Goal: Navigation & Orientation: Find specific page/section

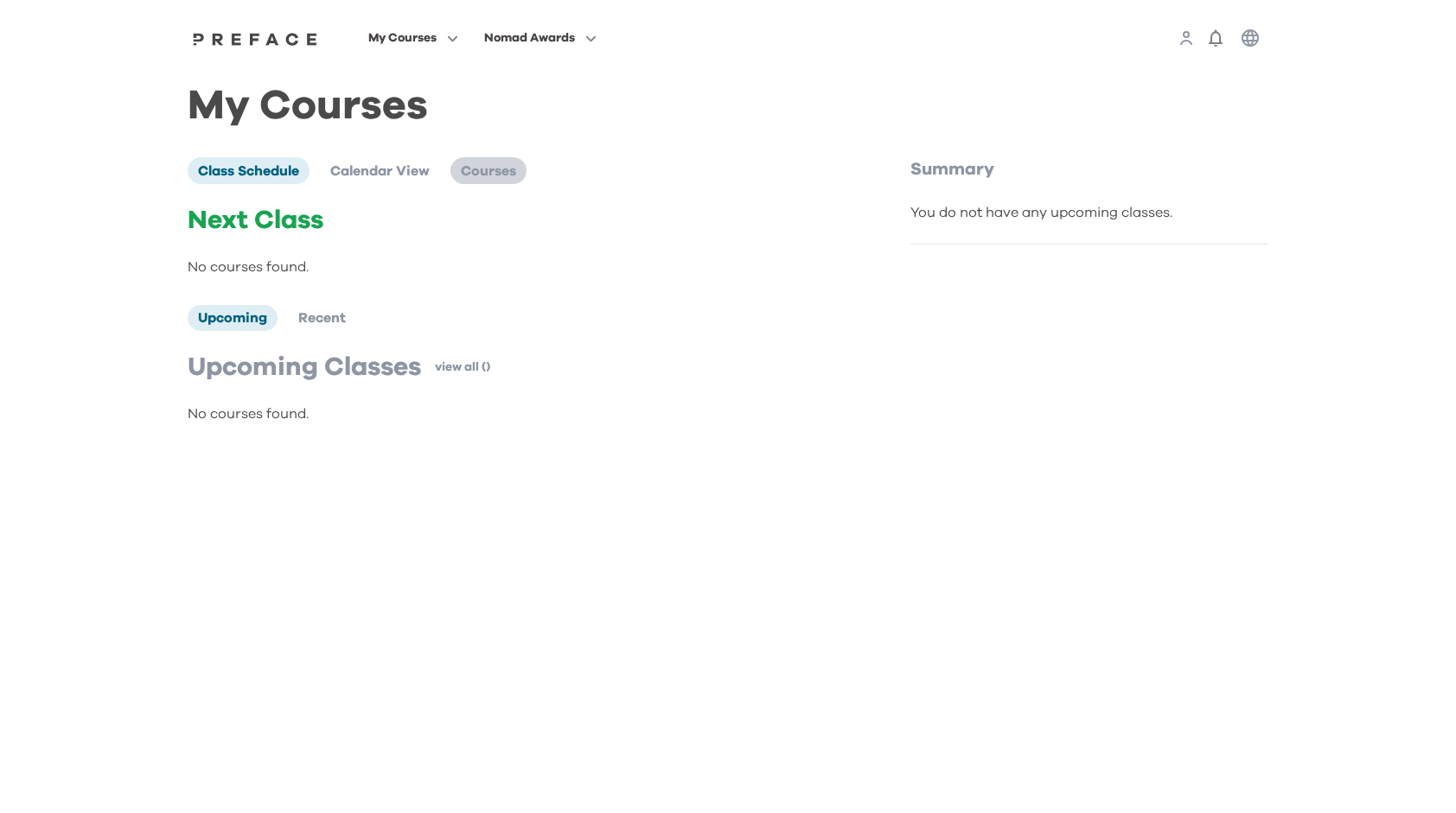
click at [487, 174] on span "Courses" at bounding box center [488, 170] width 55 height 13
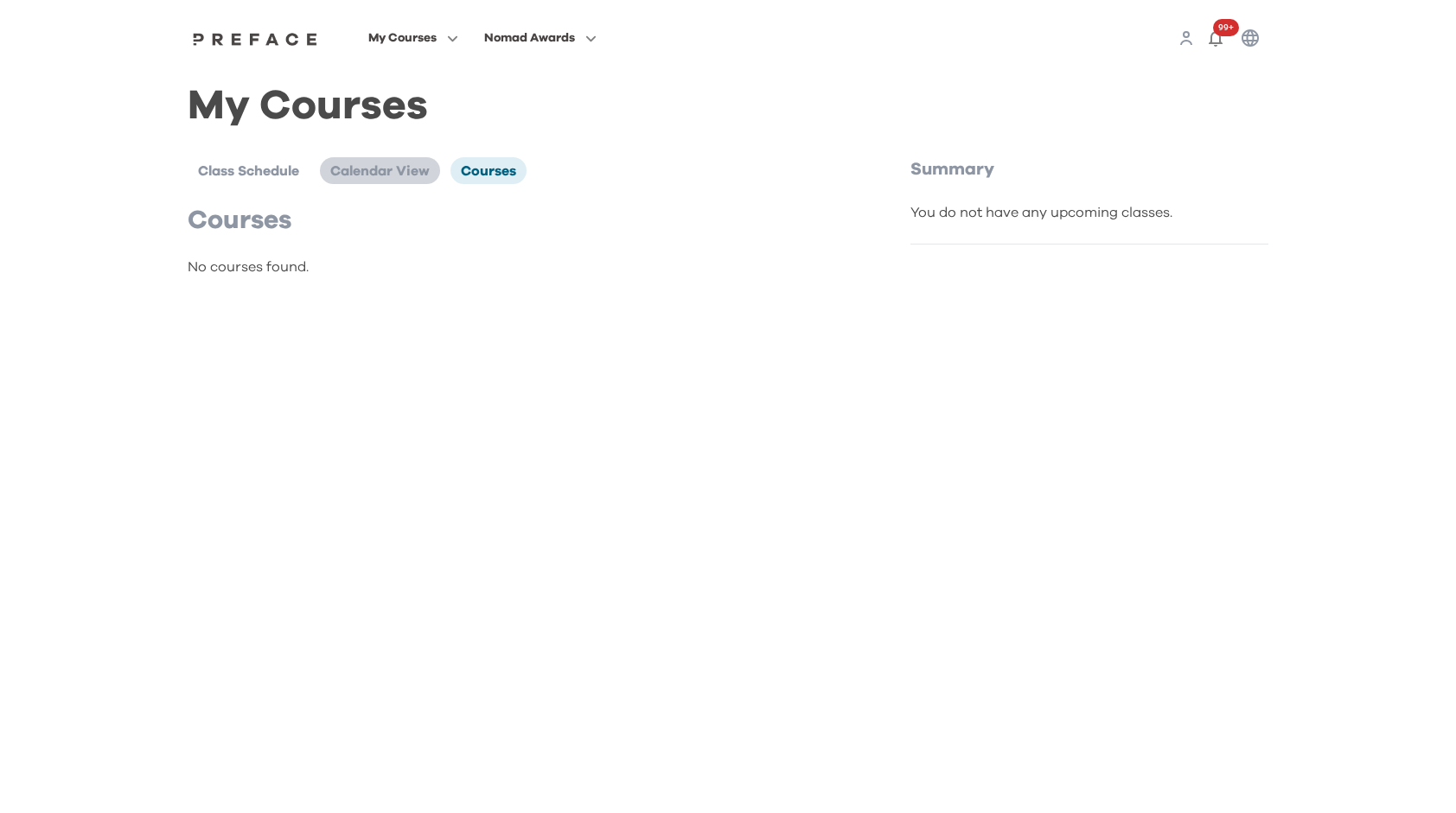
click at [349, 178] on span "Calendar View" at bounding box center [379, 170] width 99 height 13
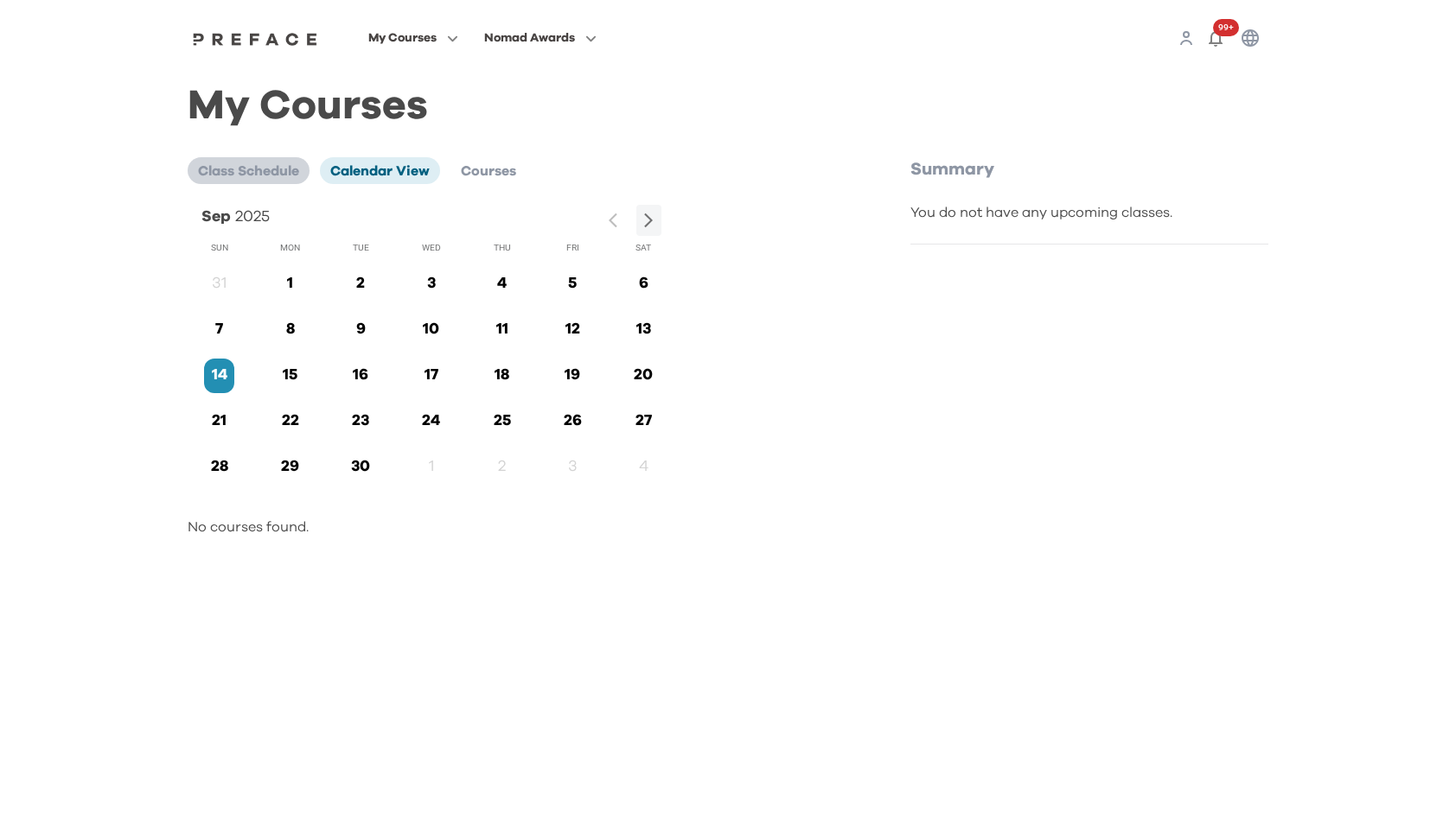
click at [221, 178] on span "Class Schedule" at bounding box center [248, 170] width 101 height 13
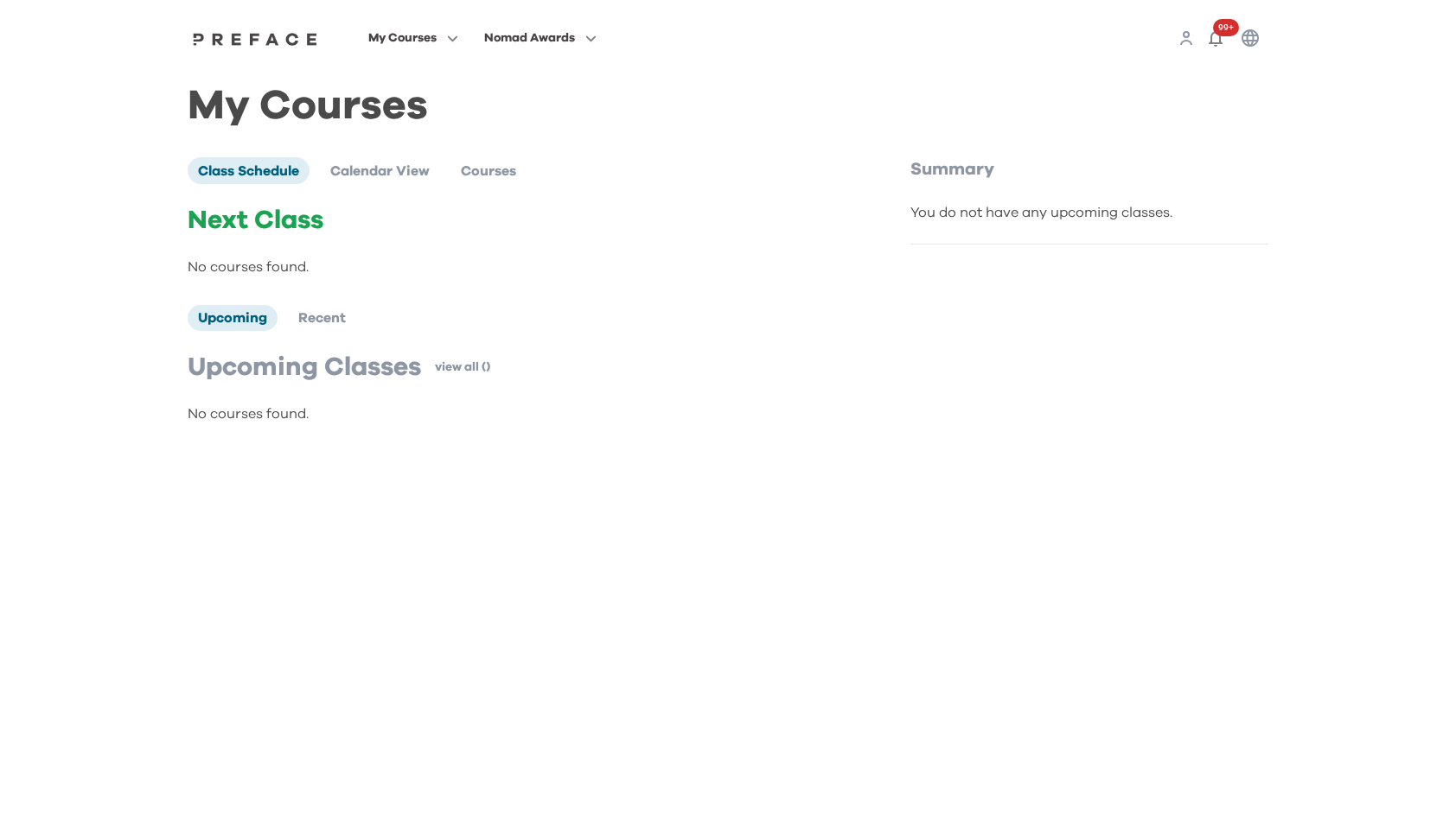
click at [258, 43] on img at bounding box center [254, 38] width 133 height 13
click at [1186, 41] on icon at bounding box center [1186, 43] width 11 height 4
click at [422, 125] on span at bounding box center [413, 108] width 162 height 48
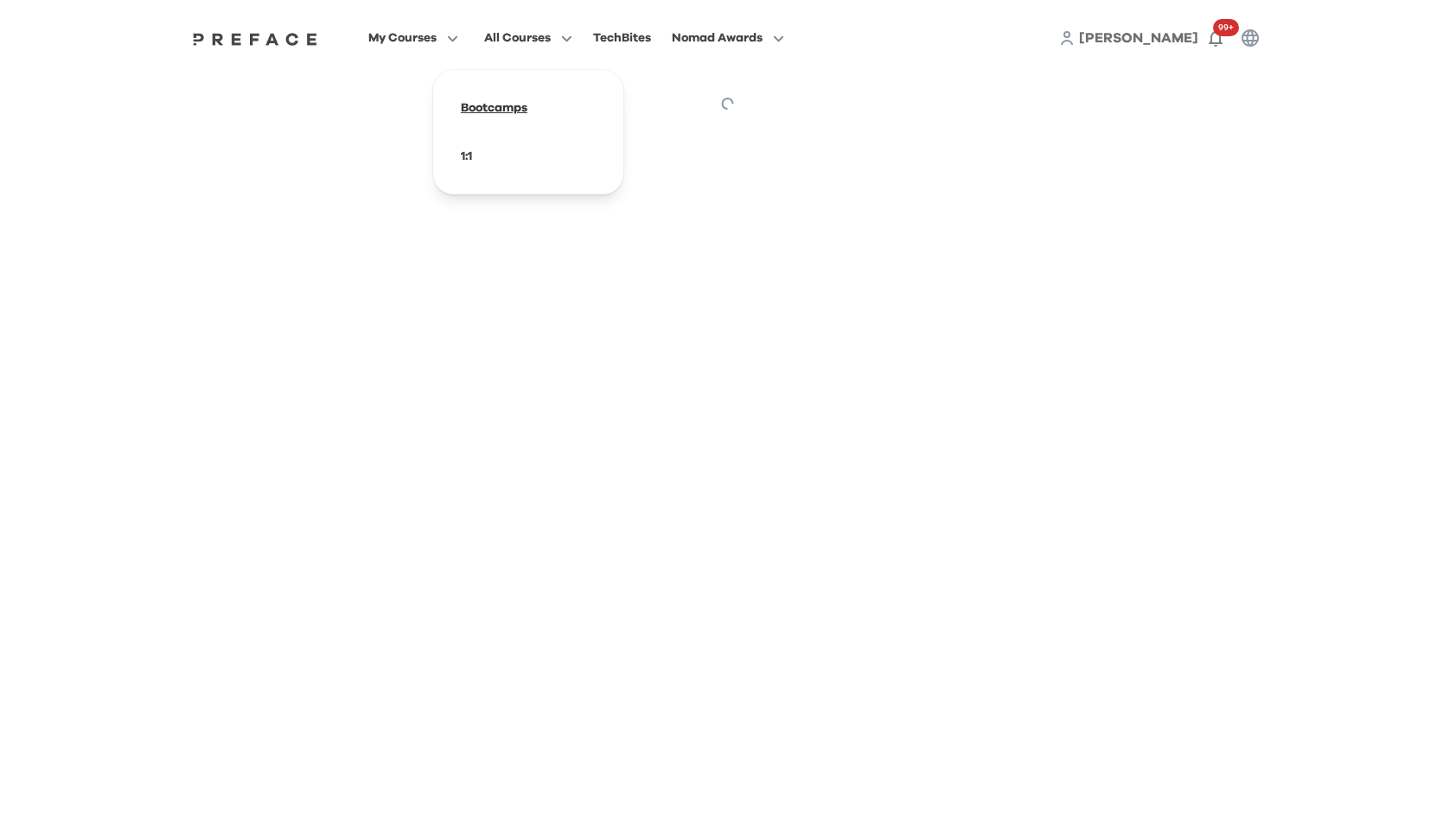
click at [503, 112] on span at bounding box center [528, 108] width 162 height 48
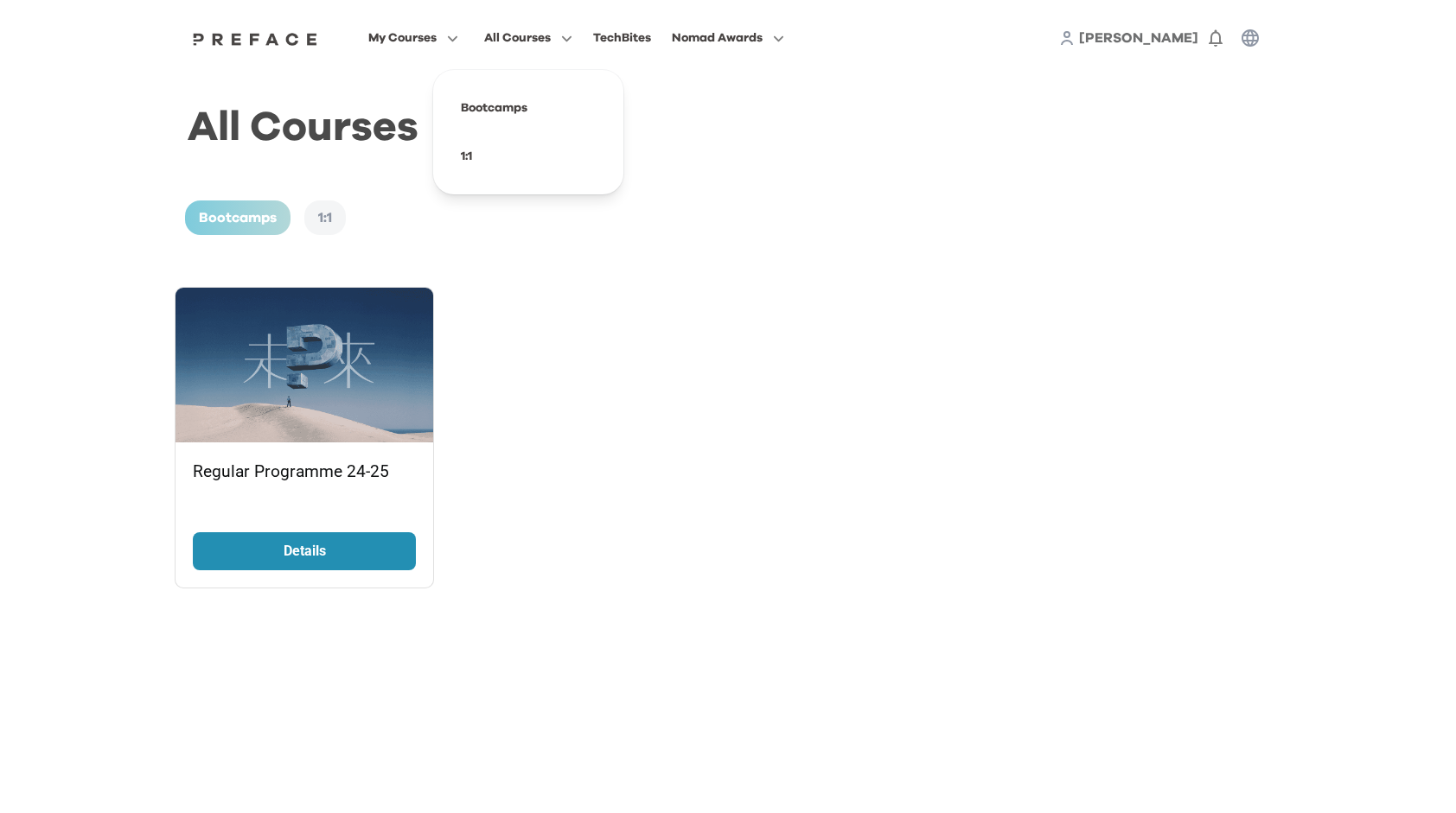
click at [565, 45] on button "All Courses" at bounding box center [528, 37] width 98 height 22
click at [478, 160] on span at bounding box center [528, 156] width 162 height 48
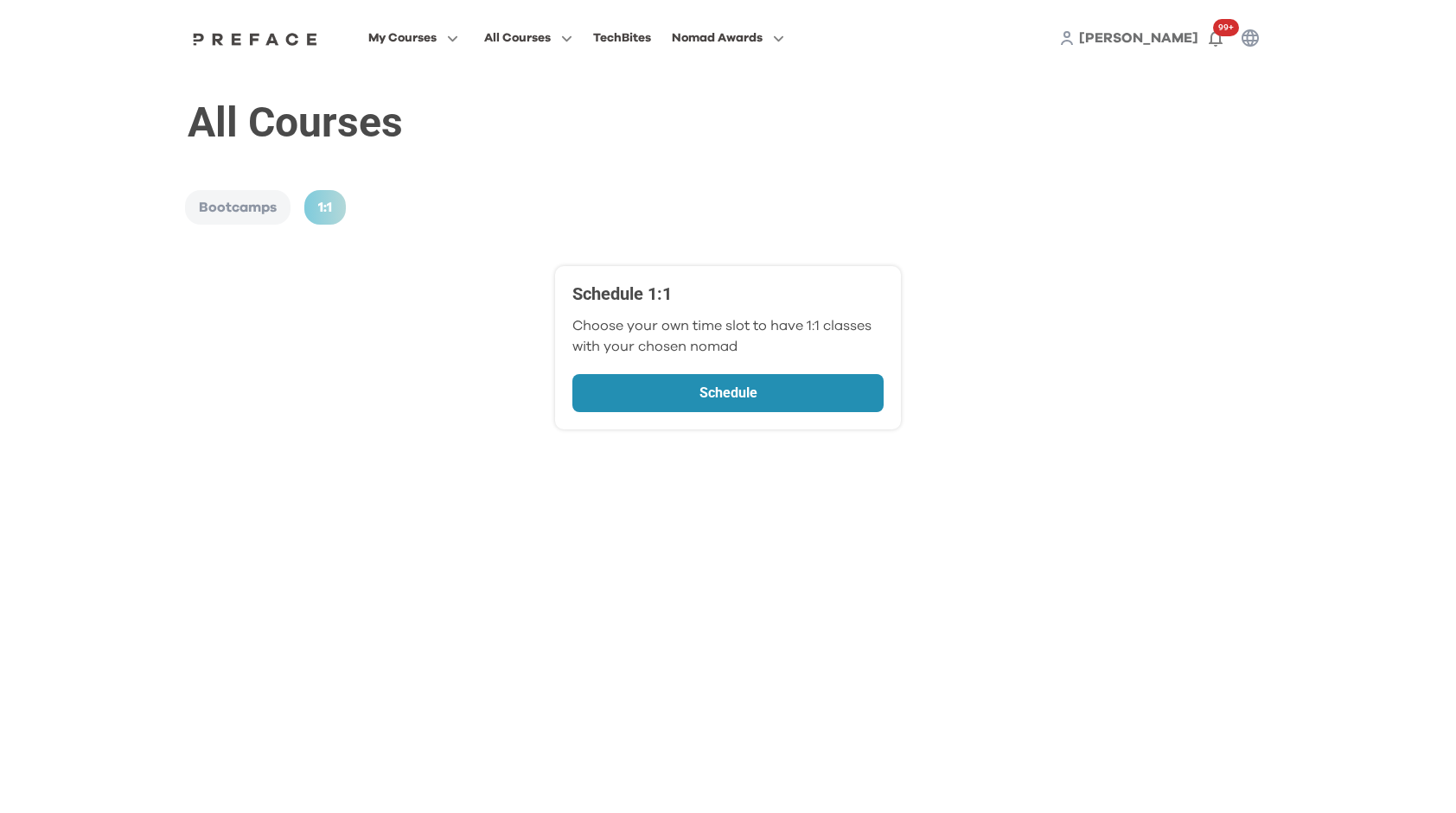
click at [1158, 45] on span "[PERSON_NAME]" at bounding box center [1139, 37] width 120 height 13
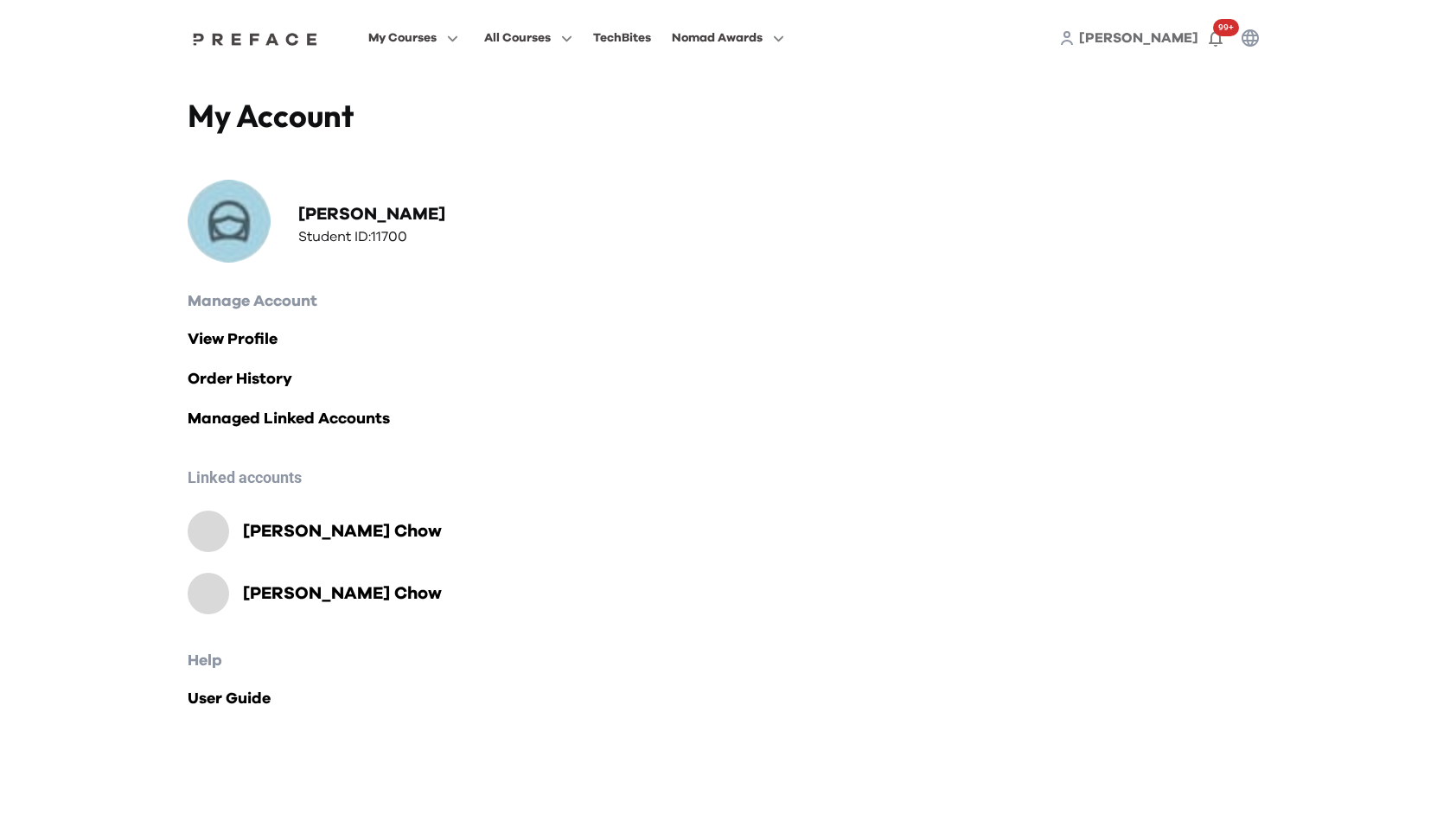
click at [329, 526] on h2 "Avery Chow" at bounding box center [342, 531] width 199 height 24
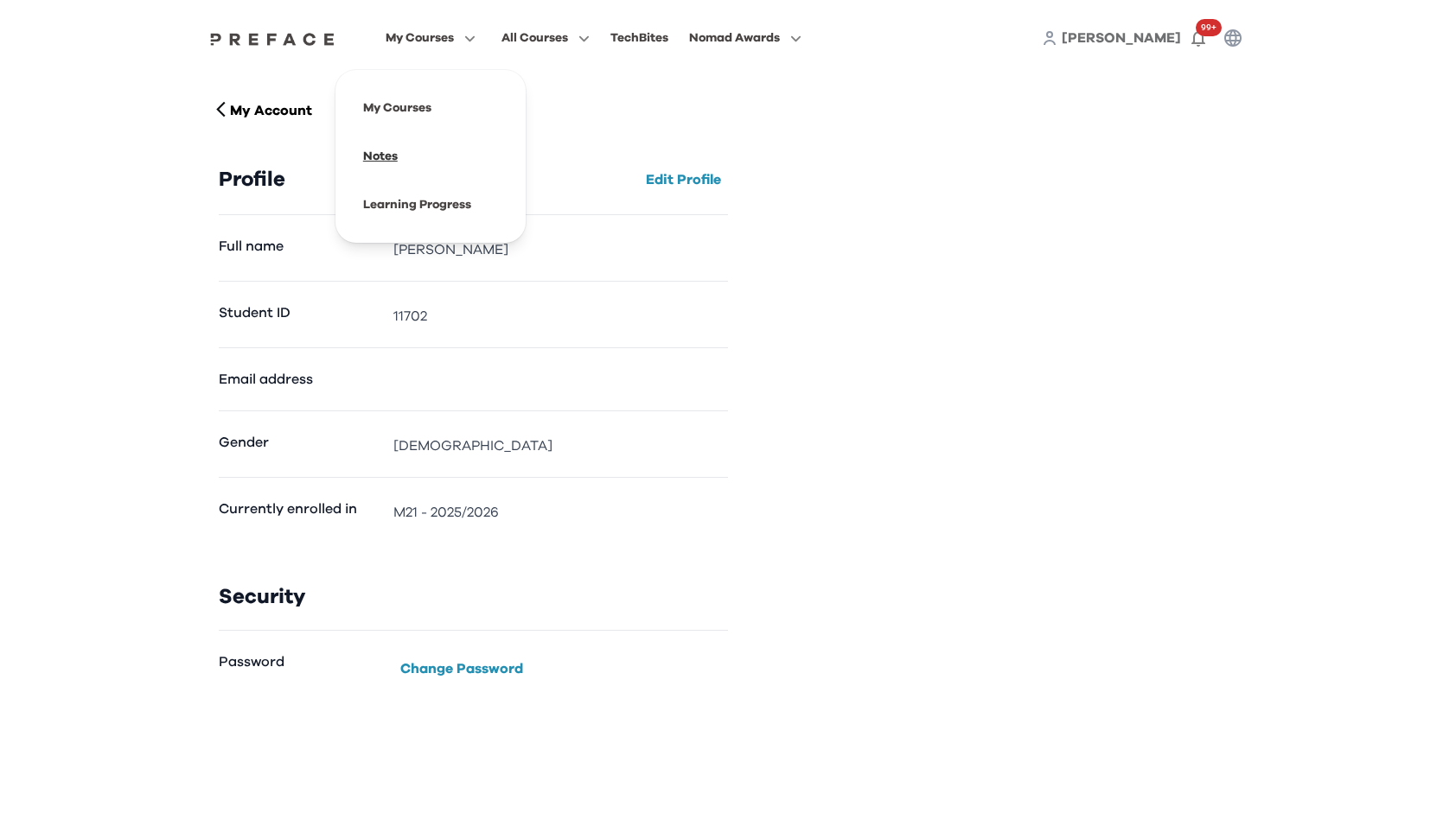
click at [385, 146] on span at bounding box center [430, 156] width 162 height 48
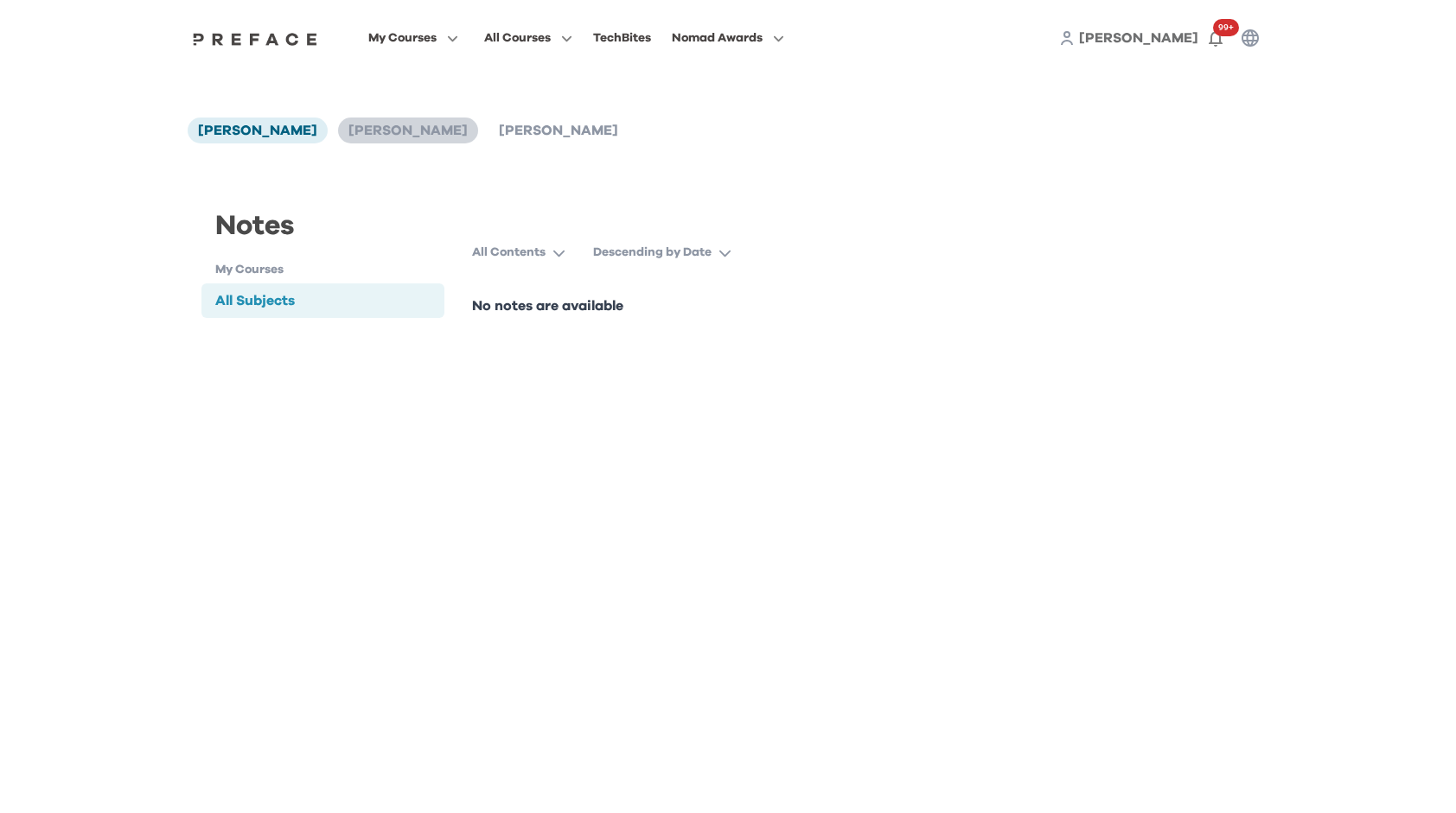
click at [354, 131] on span "[PERSON_NAME]" at bounding box center [408, 130] width 120 height 13
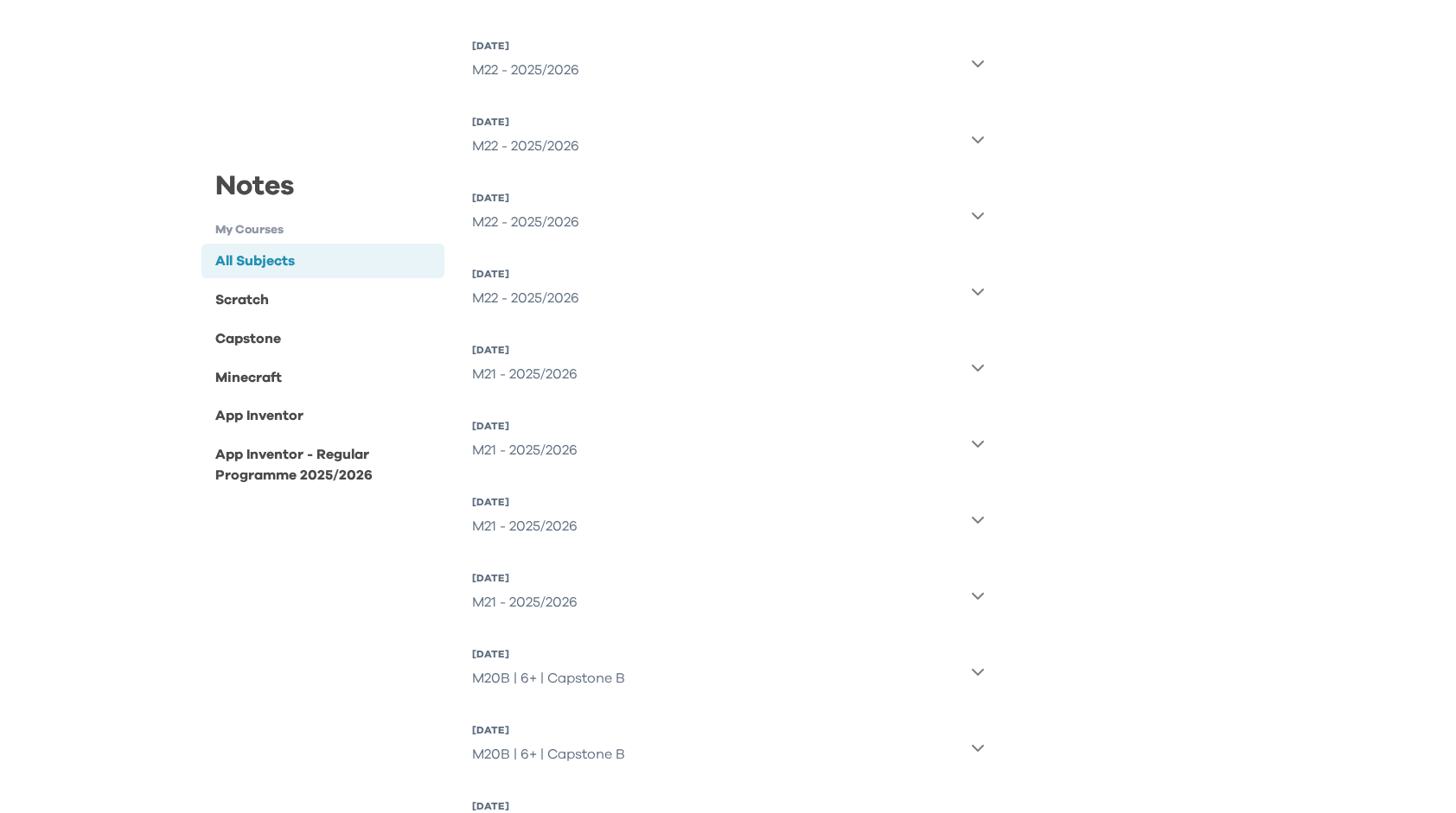
scroll to position [2420, 0]
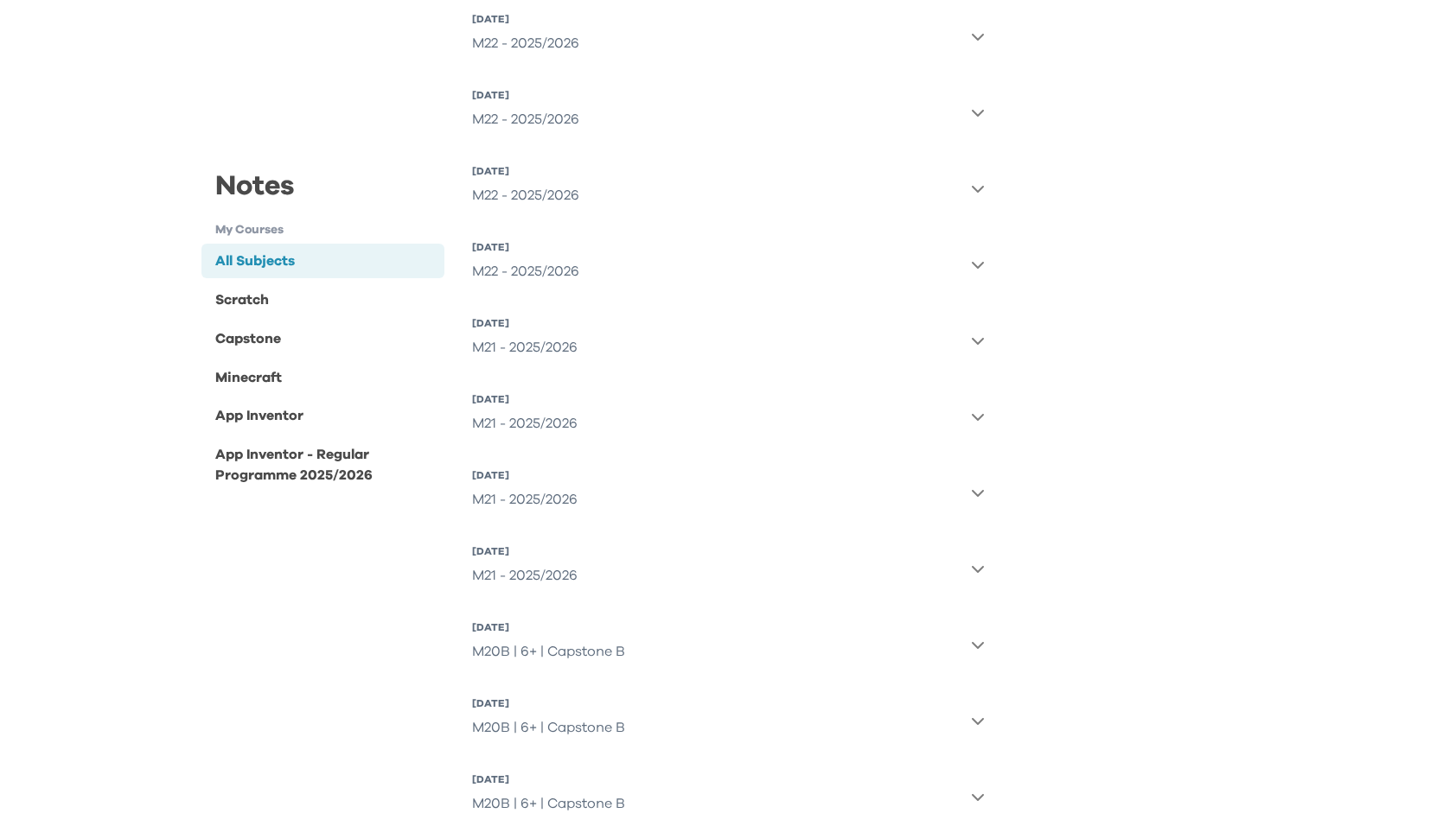
click at [982, 566] on icon "button" at bounding box center [978, 568] width 13 height 13
click at [979, 570] on icon "button" at bounding box center [978, 568] width 13 height 13
click at [979, 570] on icon "button" at bounding box center [978, 569] width 12 height 7
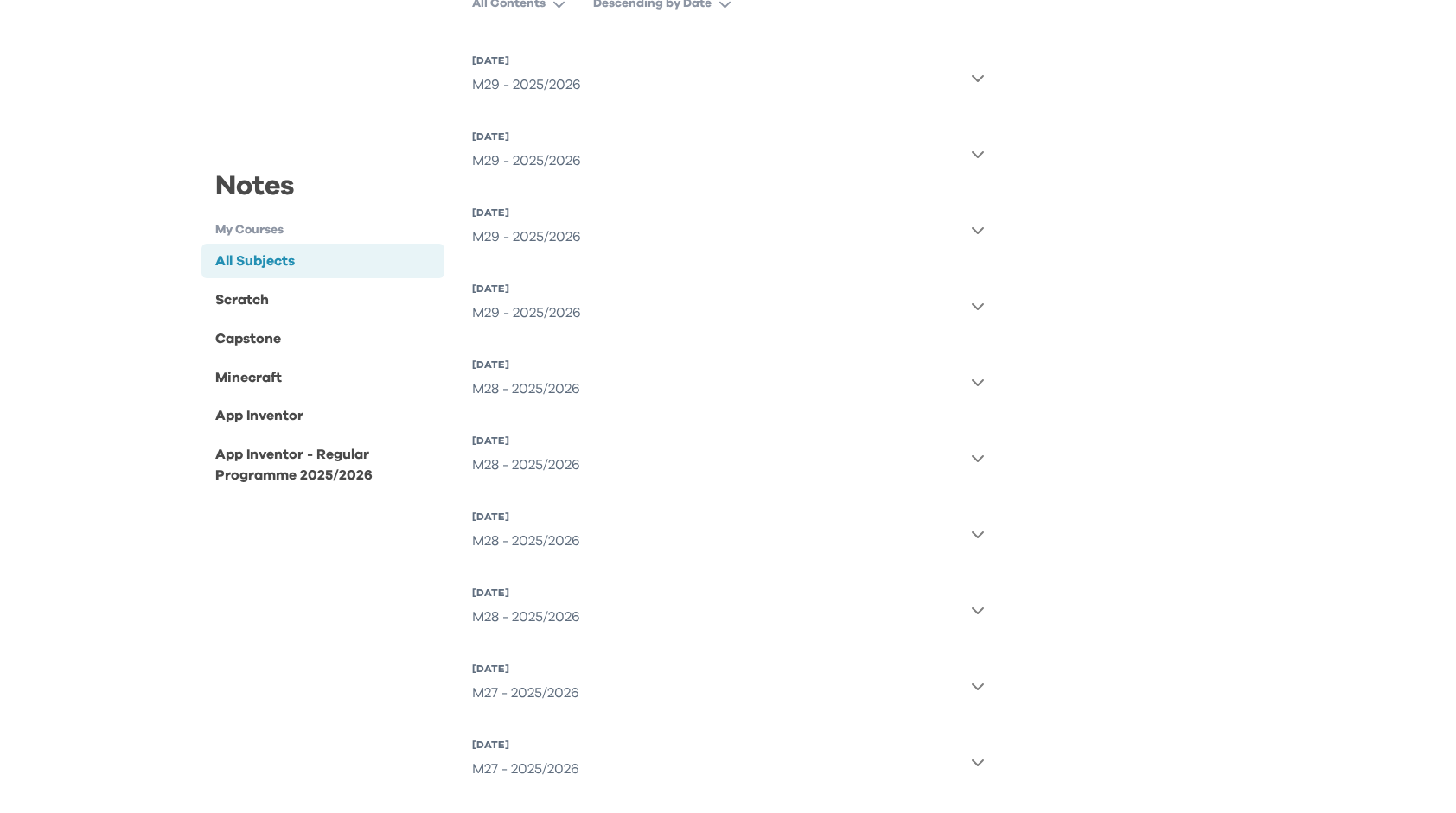
scroll to position [0, 0]
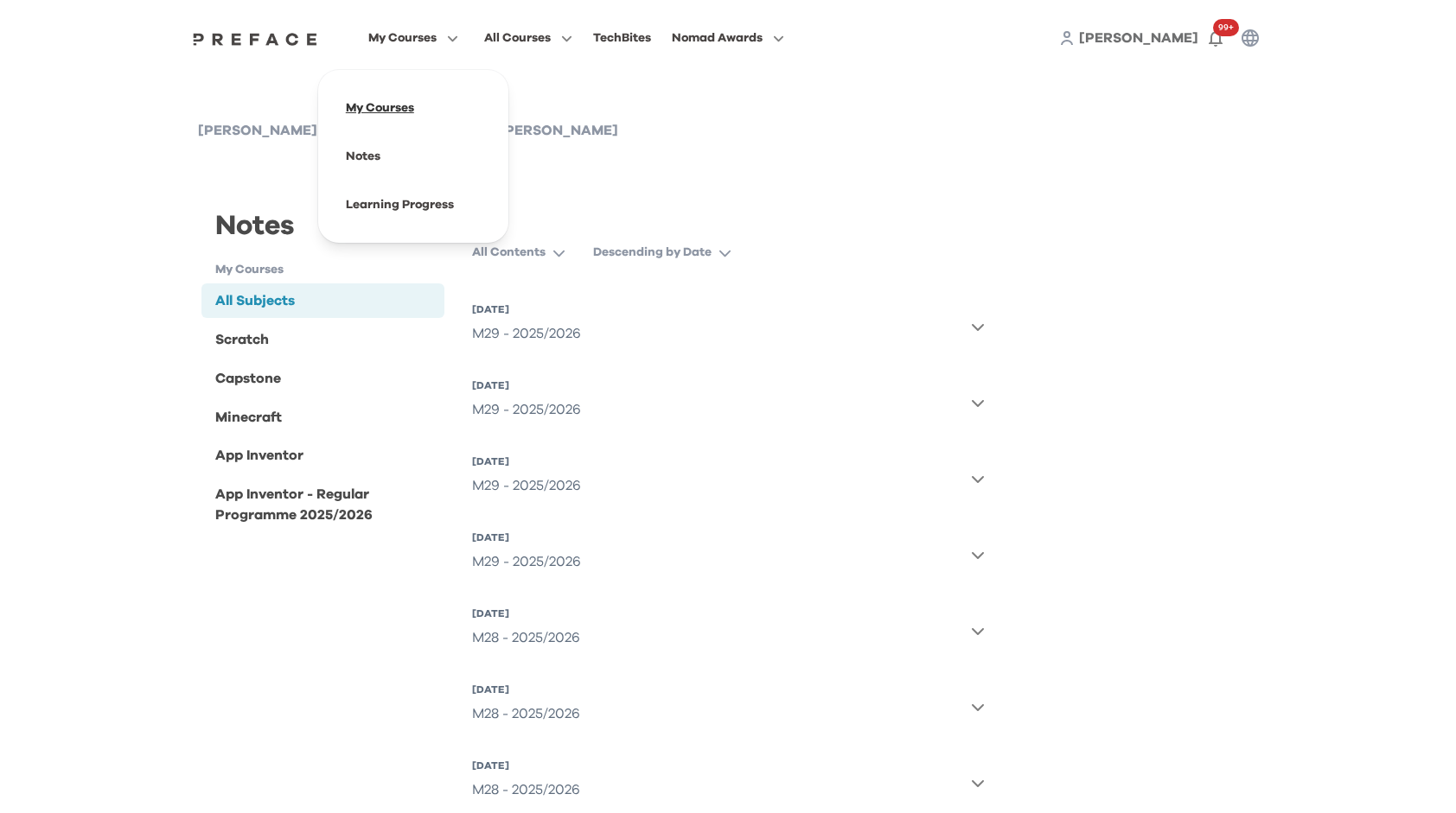
click at [397, 122] on span at bounding box center [413, 108] width 162 height 48
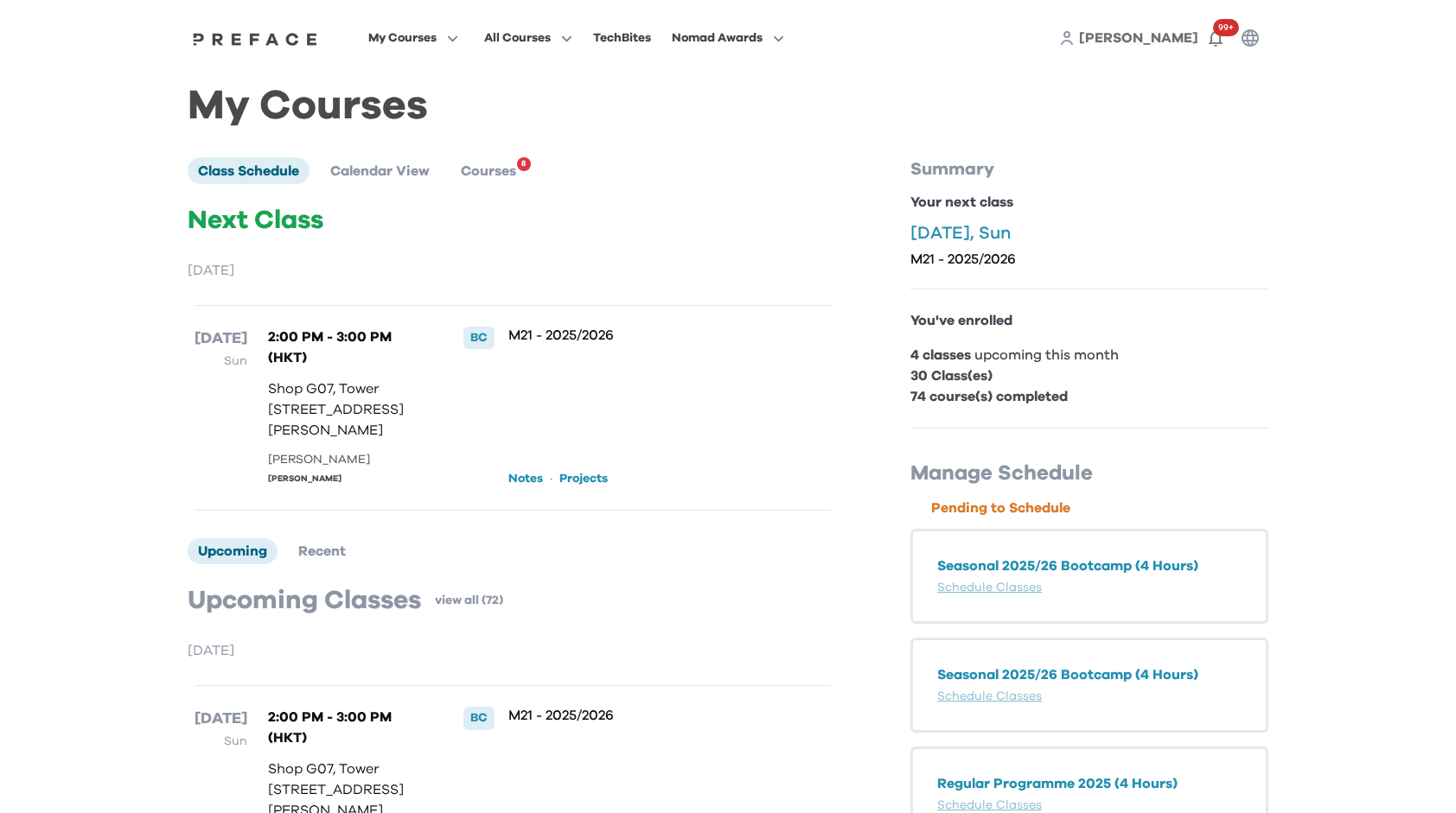
click at [278, 60] on div "My Courses All Courses TechBites Nomad Awards [PERSON_NAME] 99+" at bounding box center [728, 37] width 1107 height 76
click at [286, 48] on div "My Courses All Courses TechBites Nomad Awards [PERSON_NAME] 99+" at bounding box center [728, 37] width 1107 height 76
